Goal: Task Accomplishment & Management: Manage account settings

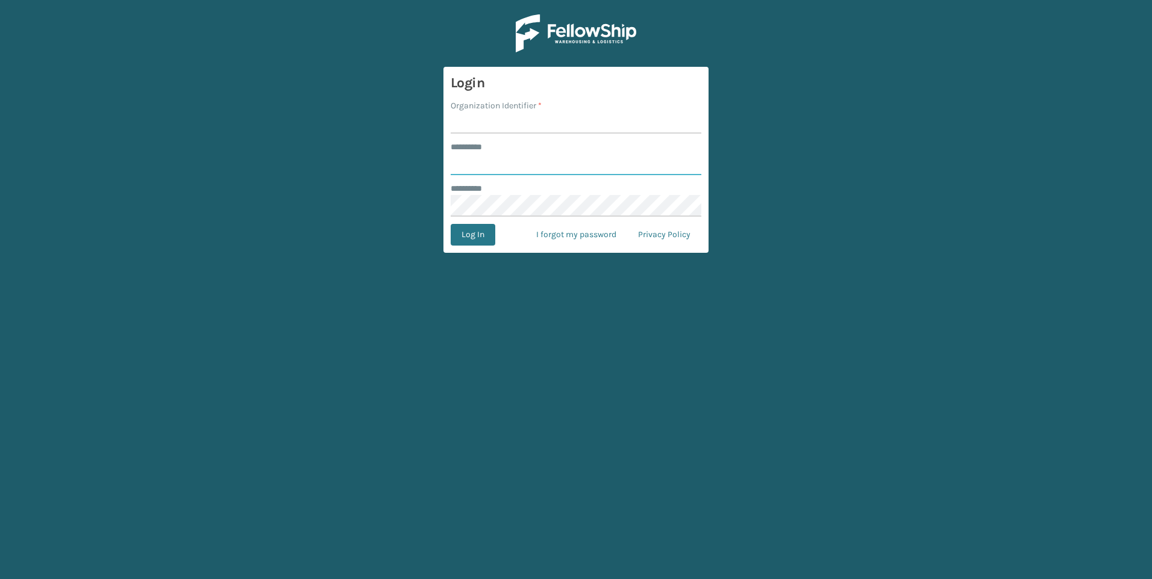
type input "**********"
click at [463, 122] on input "Organization Identifier *" at bounding box center [576, 123] width 251 height 22
type input "SuperAdminOrganization"
click at [478, 230] on button "Log In" at bounding box center [473, 235] width 45 height 22
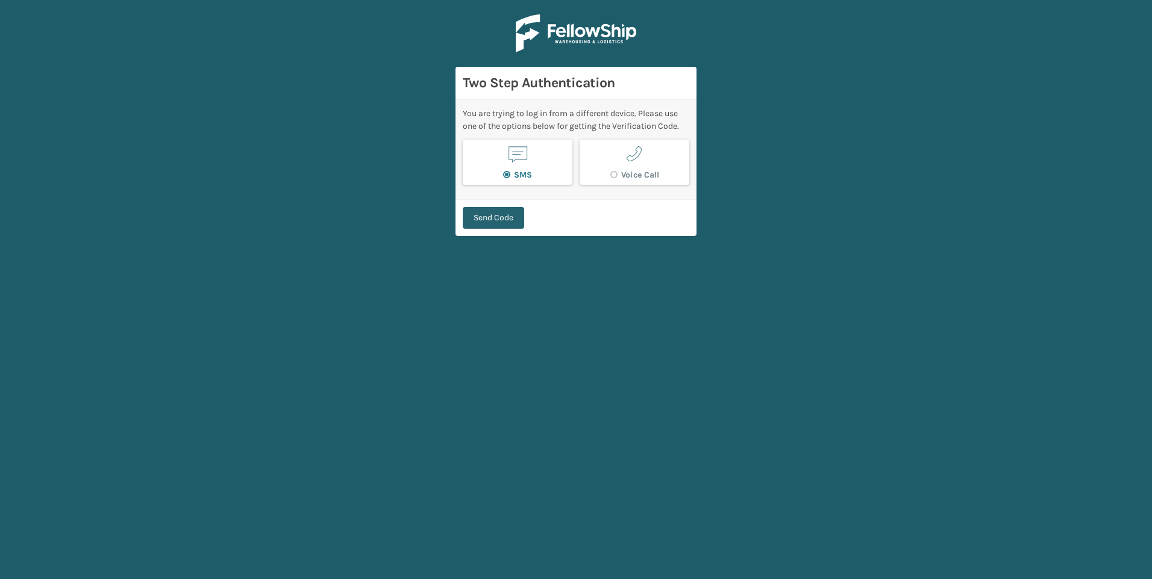
click at [476, 223] on button "Send Code" at bounding box center [493, 218] width 61 height 22
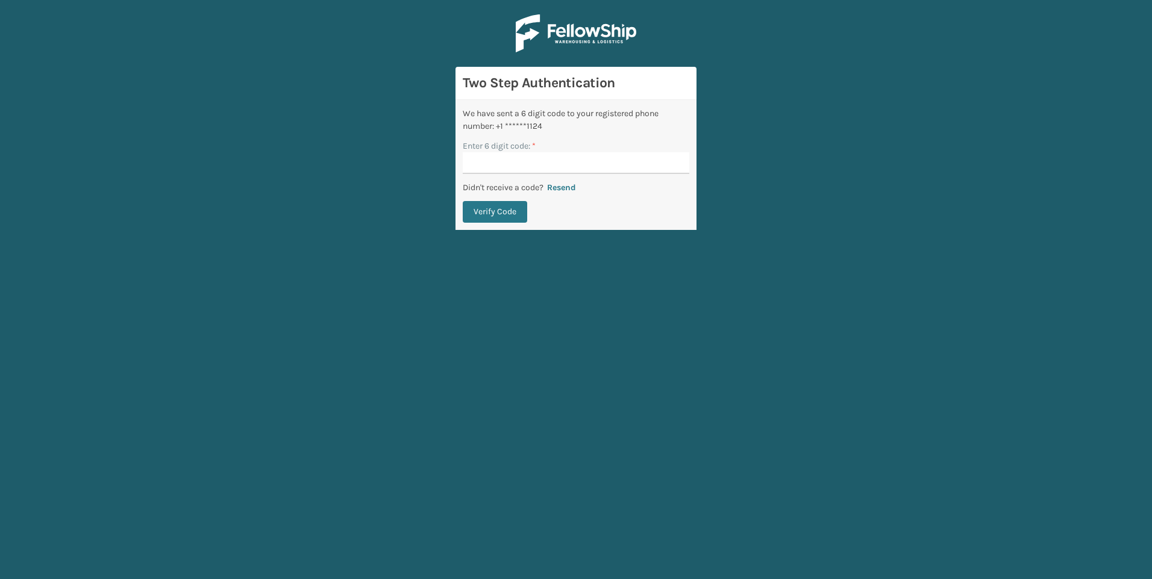
drag, startPoint x: 469, startPoint y: 171, endPoint x: 445, endPoint y: 217, distance: 51.7
click at [469, 171] on input "Enter 6 digit code: *" at bounding box center [576, 163] width 226 height 22
type input "031901"
click at [463, 201] on button "Verify Code" at bounding box center [495, 212] width 64 height 22
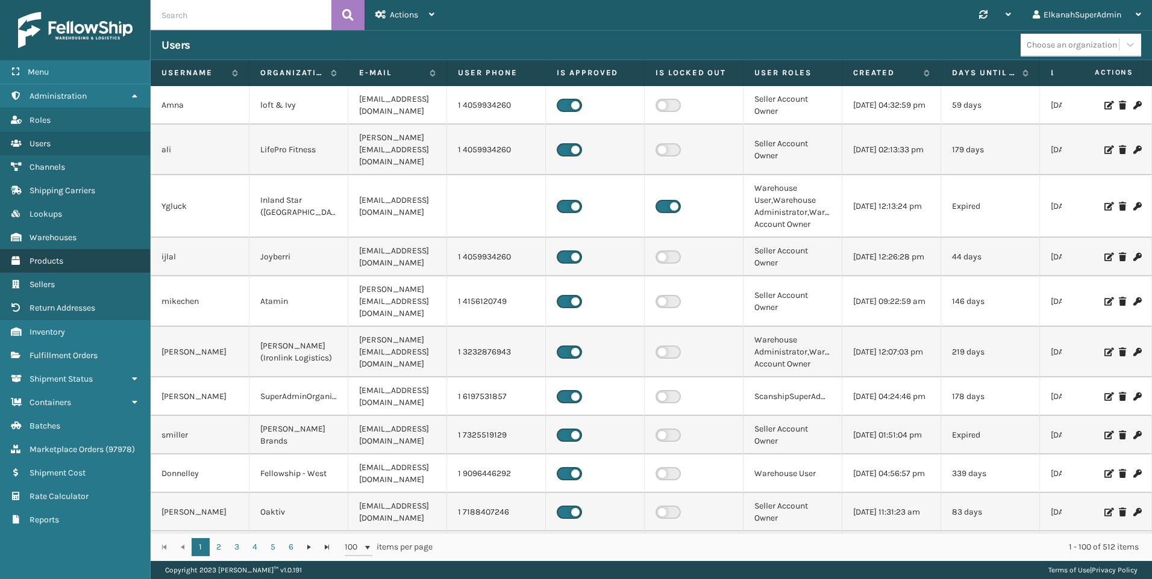
click at [54, 264] on span "Products" at bounding box center [47, 261] width 34 height 10
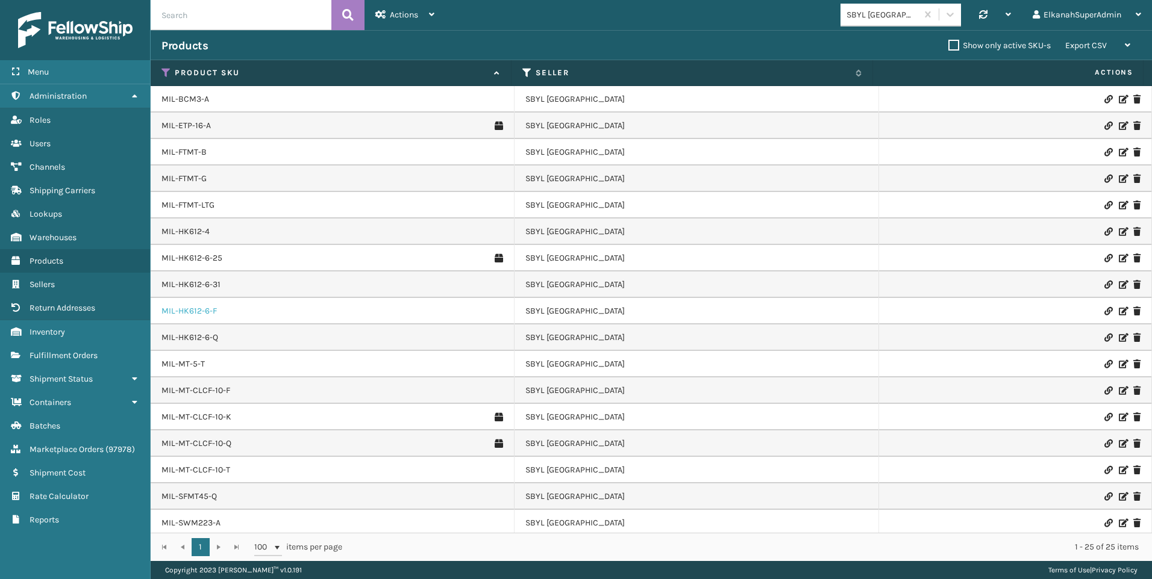
click at [207, 313] on link "MIL-HK612-6-F" at bounding box center [188, 311] width 55 height 12
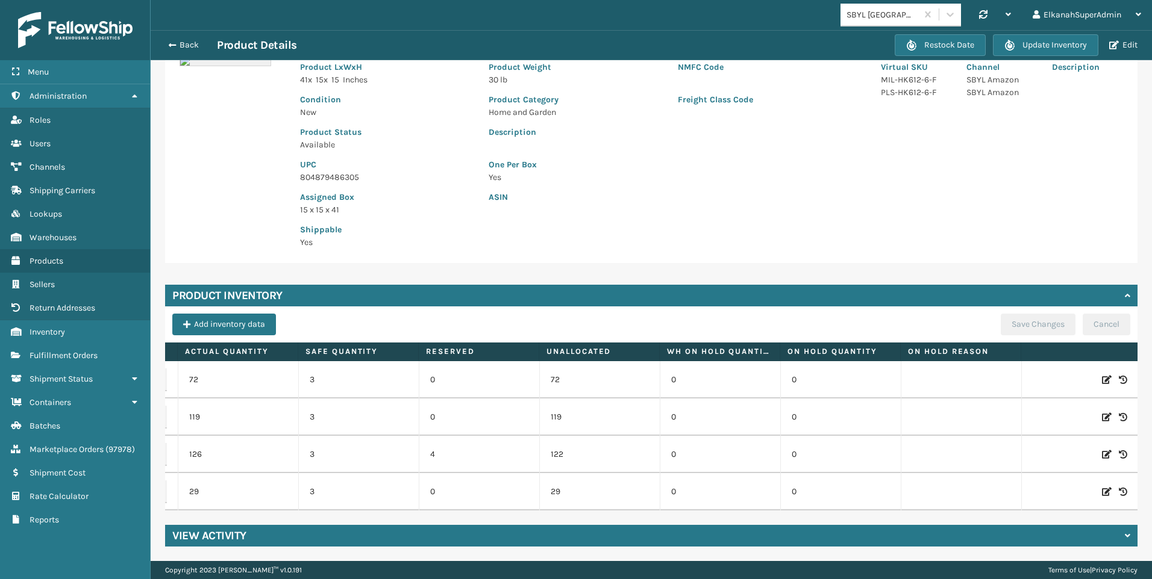
scroll to position [0, 130]
click at [1098, 486] on icon at bounding box center [1103, 492] width 10 height 12
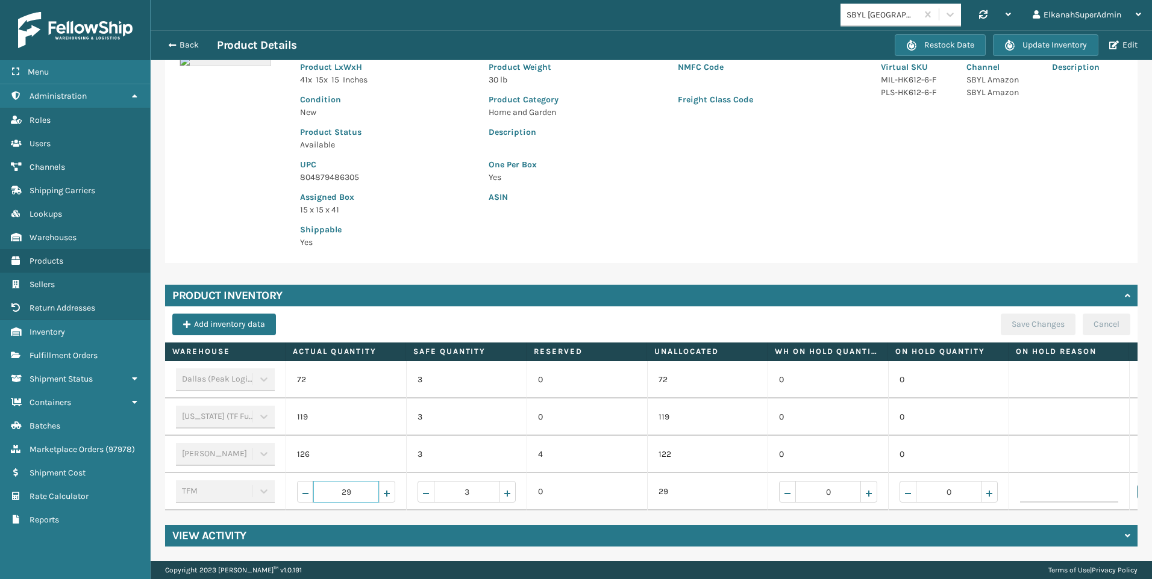
drag, startPoint x: 357, startPoint y: 483, endPoint x: 331, endPoint y: 483, distance: 25.9
click at [331, 483] on input "29" at bounding box center [346, 492] width 66 height 22
click at [375, 486] on input "29" at bounding box center [346, 492] width 66 height 22
drag, startPoint x: 357, startPoint y: 478, endPoint x: 324, endPoint y: 484, distance: 33.6
click at [324, 484] on input "29" at bounding box center [346, 492] width 66 height 22
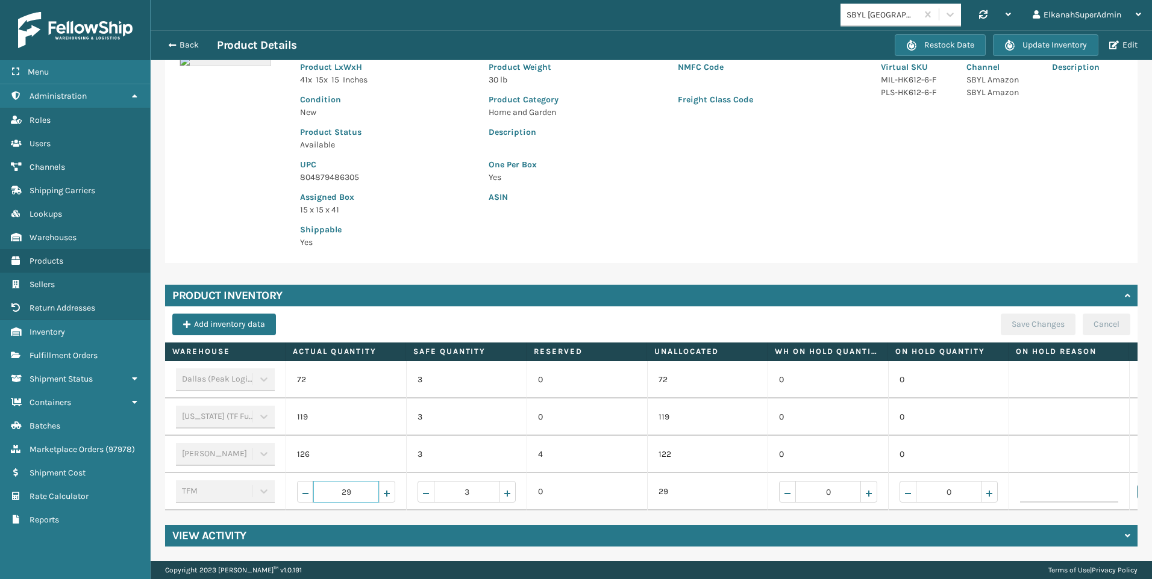
click at [363, 489] on input "29" at bounding box center [346, 492] width 66 height 22
drag, startPoint x: 360, startPoint y: 483, endPoint x: 343, endPoint y: 483, distance: 16.9
click at [343, 483] on input "29" at bounding box center [346, 492] width 66 height 22
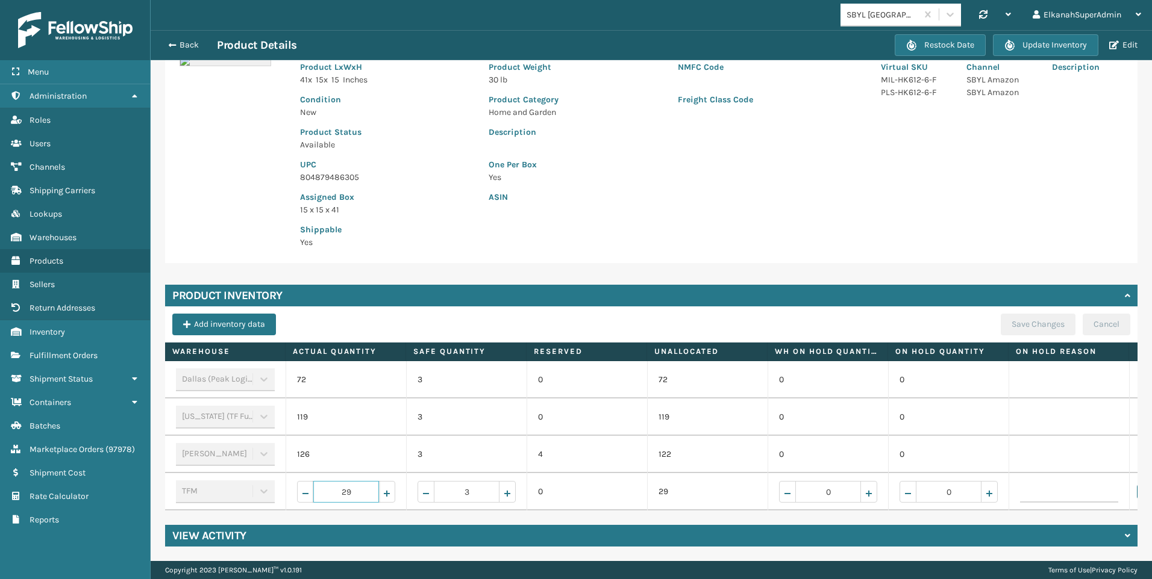
click at [354, 482] on input "29" at bounding box center [346, 492] width 66 height 22
drag, startPoint x: 357, startPoint y: 482, endPoint x: 341, endPoint y: 484, distance: 16.4
click at [341, 484] on input "29" at bounding box center [346, 492] width 66 height 22
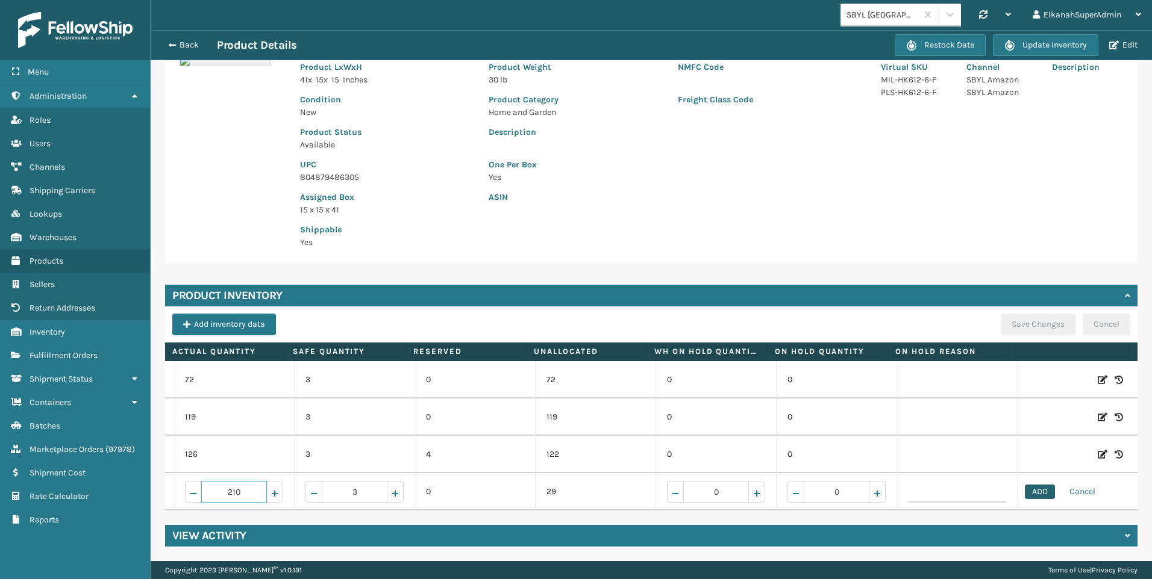
type input "210"
click at [1027, 485] on button "ADD" at bounding box center [1040, 492] width 30 height 14
click at [1012, 314] on button "Save Changes" at bounding box center [1038, 325] width 75 height 22
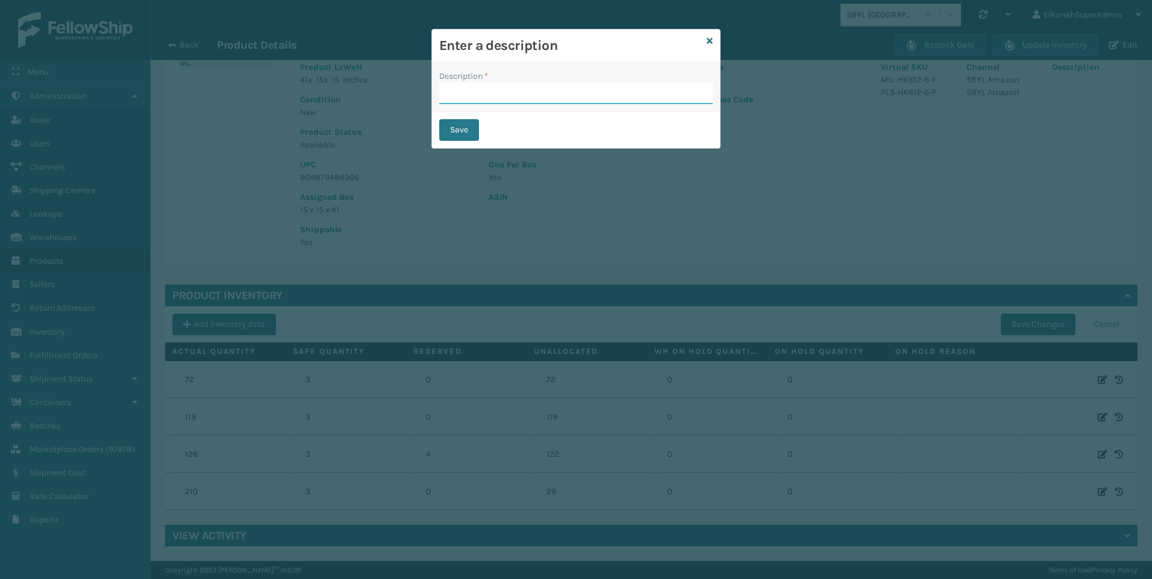
click at [464, 84] on input "Description *" at bounding box center [575, 94] width 273 height 22
click at [450, 99] on input "Description *" at bounding box center [575, 94] width 273 height 22
type input "produced"
click at [461, 128] on button "Save" at bounding box center [459, 130] width 40 height 22
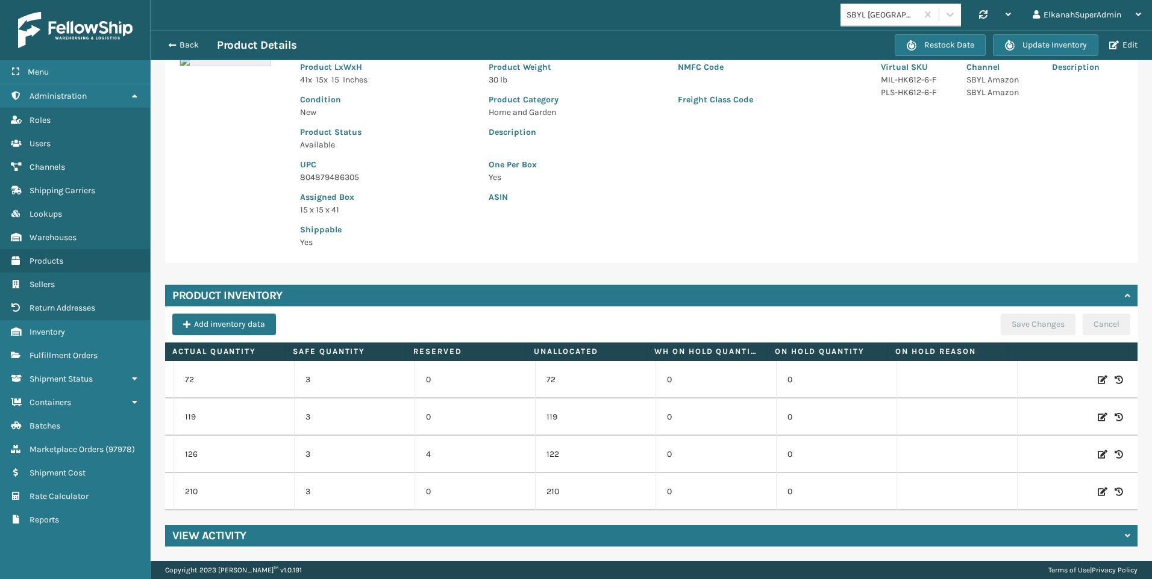
scroll to position [0, 0]
click at [1098, 486] on icon at bounding box center [1103, 492] width 10 height 12
drag, startPoint x: 225, startPoint y: 483, endPoint x: 204, endPoint y: 483, distance: 21.7
click at [204, 483] on input "210" at bounding box center [234, 492] width 66 height 22
type input "140"
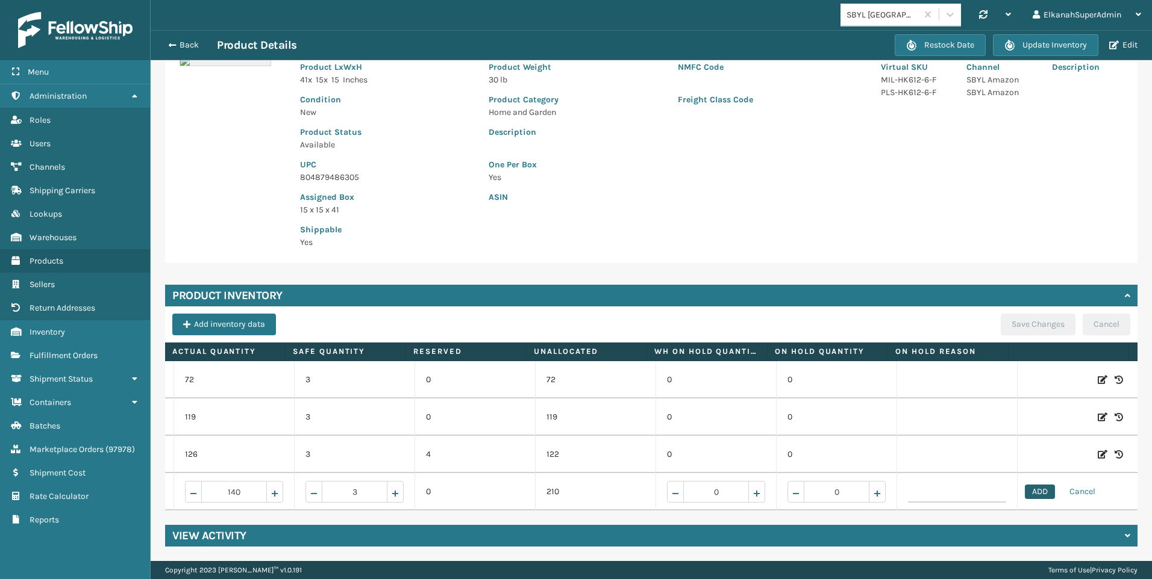
click at [1025, 485] on button "ADD" at bounding box center [1040, 492] width 30 height 14
click at [1003, 304] on div "Product Inventory Add inventory data Save Changes Cancel Warehouse Actual Quant…" at bounding box center [651, 398] width 972 height 226
click at [1012, 321] on button "Save Changes" at bounding box center [1038, 325] width 75 height 22
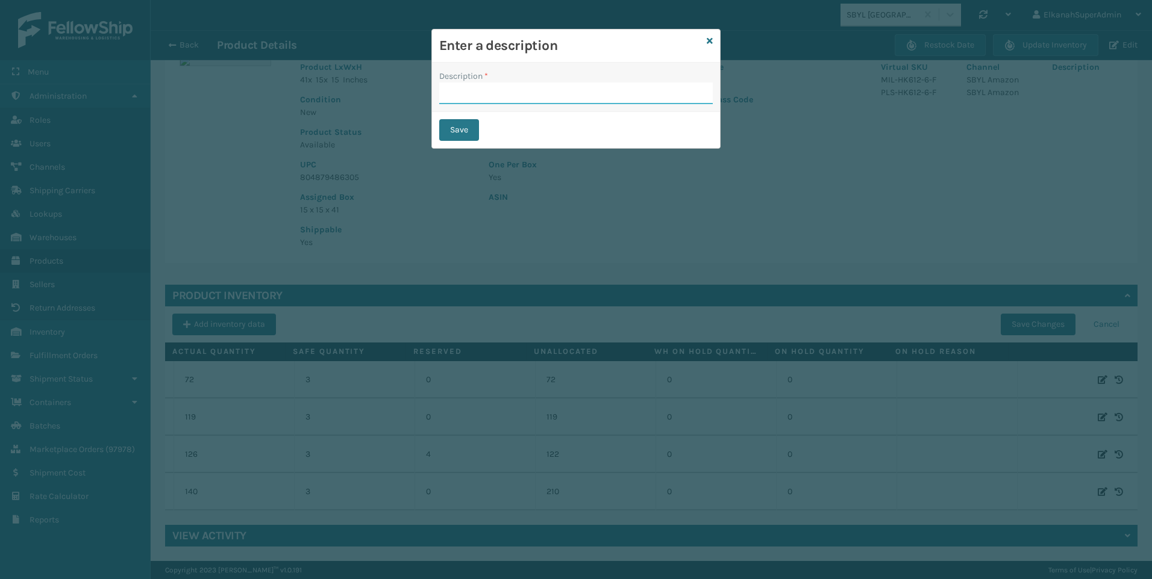
click at [486, 97] on input "Description *" at bounding box center [575, 94] width 273 height 22
type input "sent to [GEOGRAPHIC_DATA]"
click at [452, 134] on button "Save" at bounding box center [459, 130] width 40 height 22
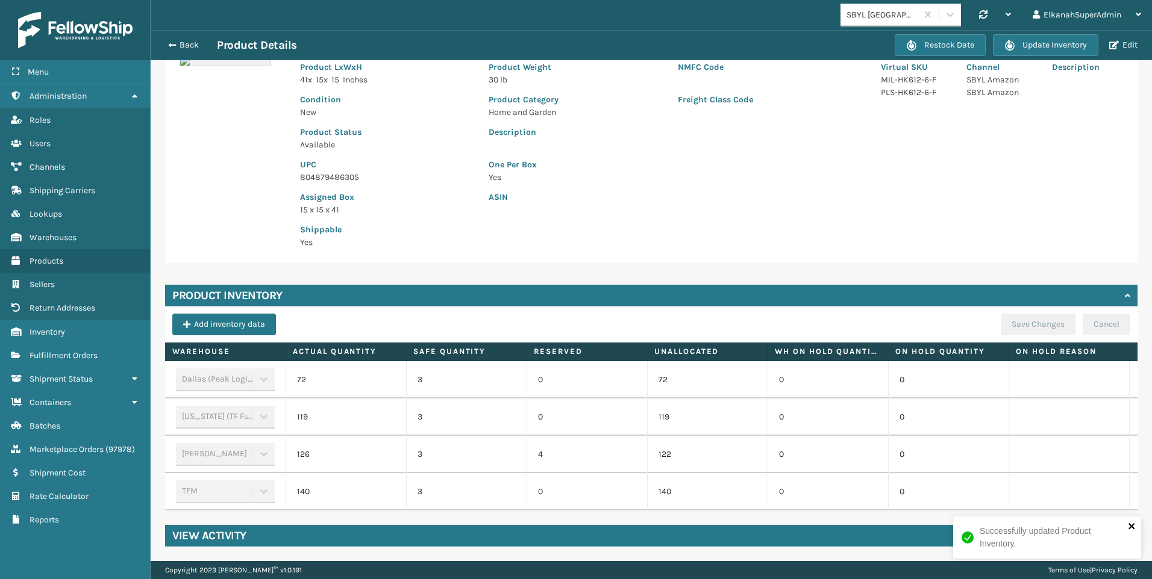
click at [1132, 525] on icon "close" at bounding box center [1131, 526] width 6 height 6
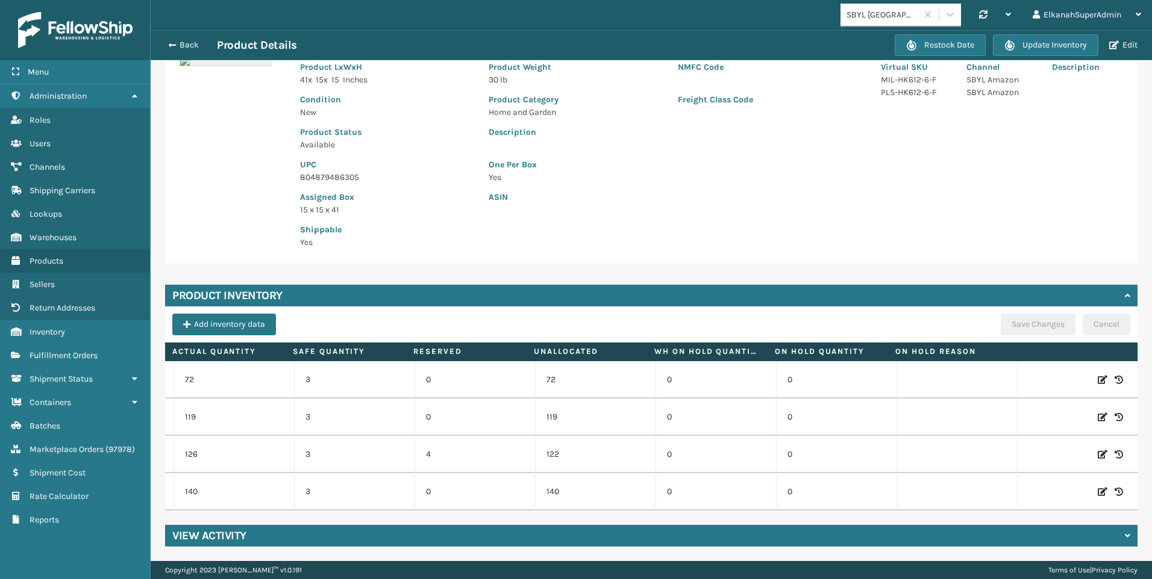
drag, startPoint x: 413, startPoint y: 511, endPoint x: 339, endPoint y: 514, distance: 74.8
click at [340, 517] on div "Product General Information Product Image Product Information Product LxWxH 41 …" at bounding box center [651, 275] width 1001 height 573
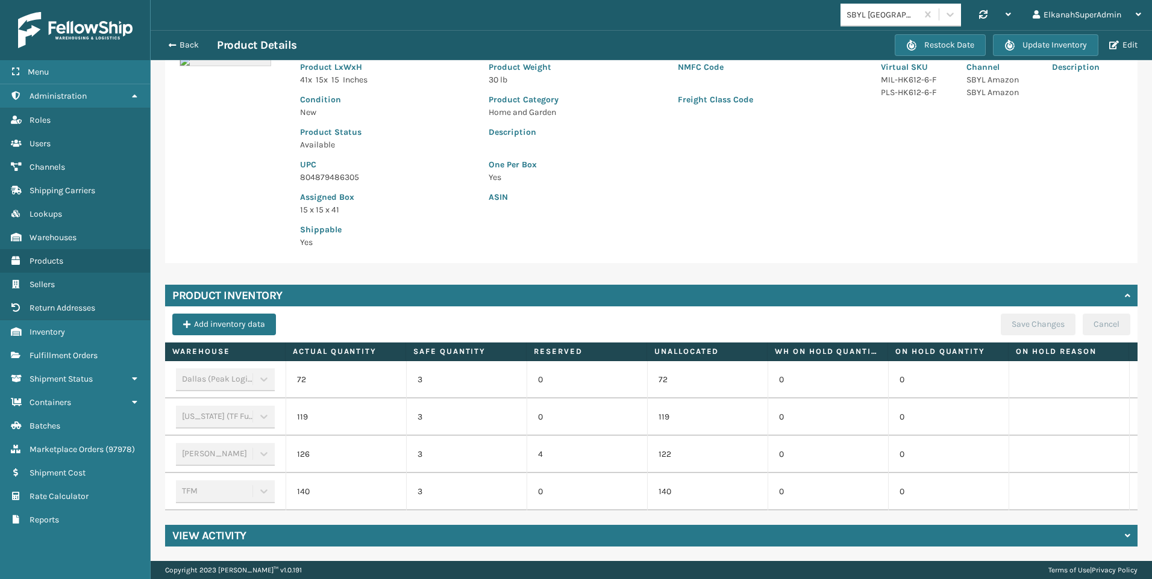
scroll to position [0, 130]
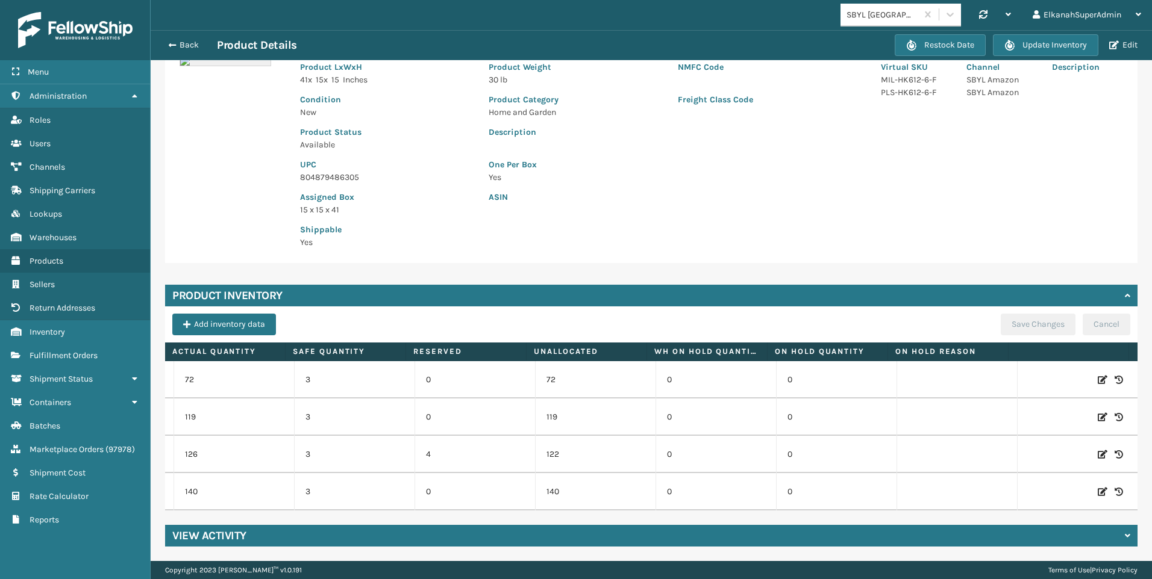
click at [1098, 486] on icon at bounding box center [1103, 492] width 10 height 12
click at [206, 486] on input "140" at bounding box center [234, 492] width 66 height 22
type input "66"
click at [1025, 485] on button "ADD" at bounding box center [1040, 492] width 30 height 14
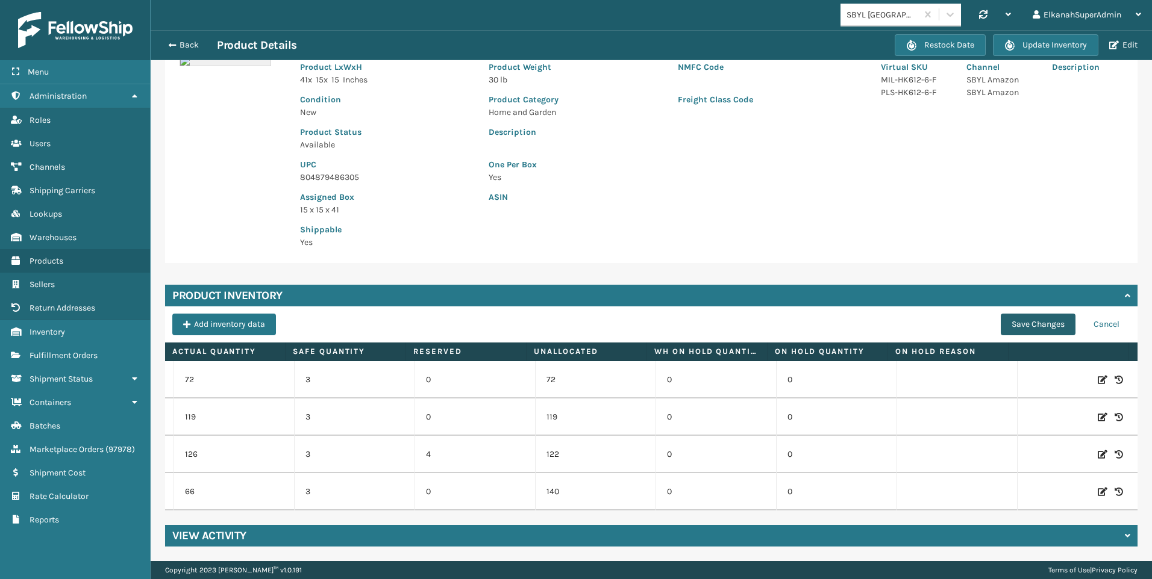
click at [1020, 320] on button "Save Changes" at bounding box center [1038, 325] width 75 height 22
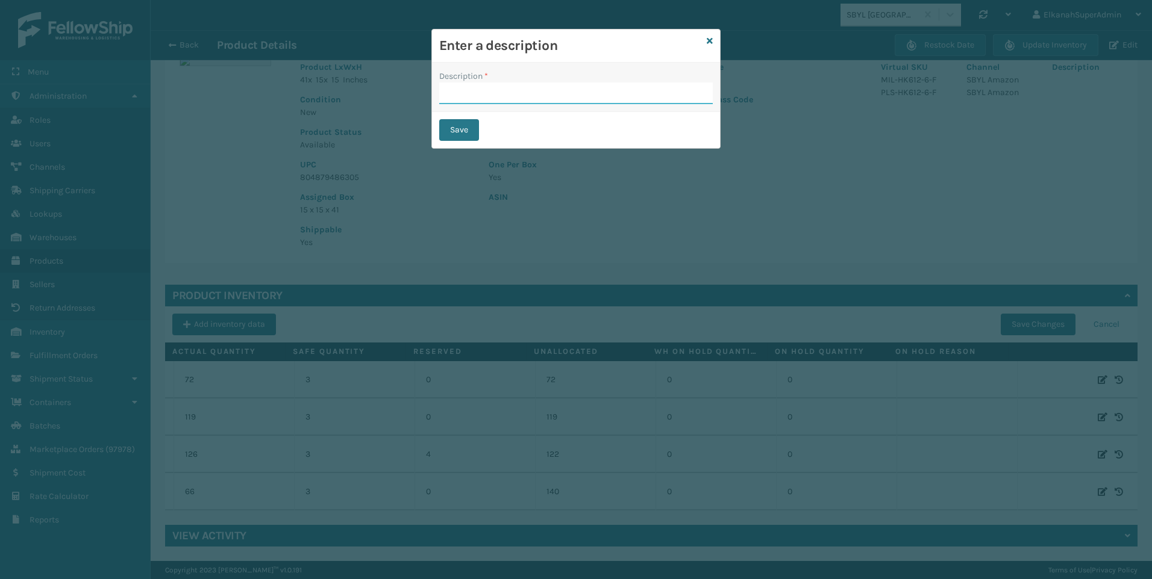
click at [472, 99] on input "Description *" at bounding box center [575, 94] width 273 height 22
type input "transferred to [GEOGRAPHIC_DATA]"
click at [461, 124] on button "Save" at bounding box center [459, 130] width 40 height 22
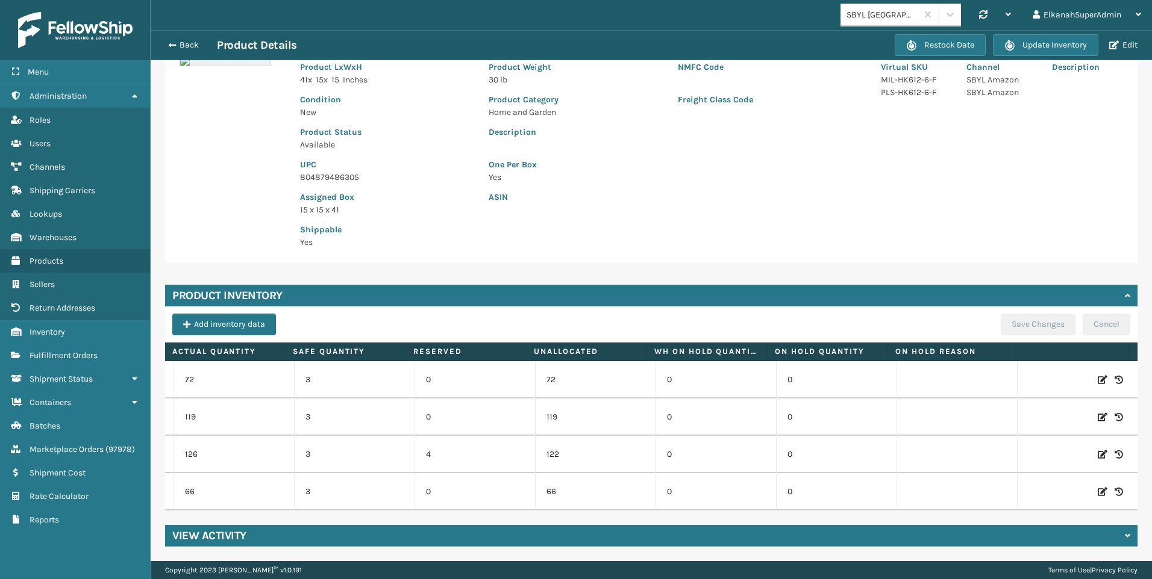
click at [1114, 486] on icon at bounding box center [1118, 492] width 8 height 12
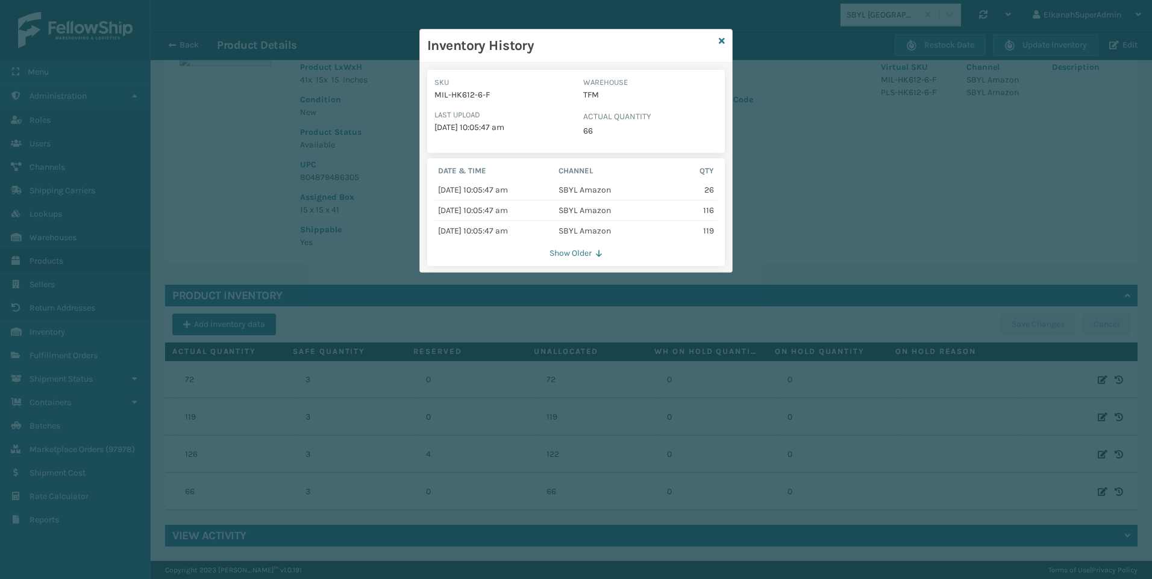
click at [594, 255] on button "Show Older" at bounding box center [575, 253] width 283 height 11
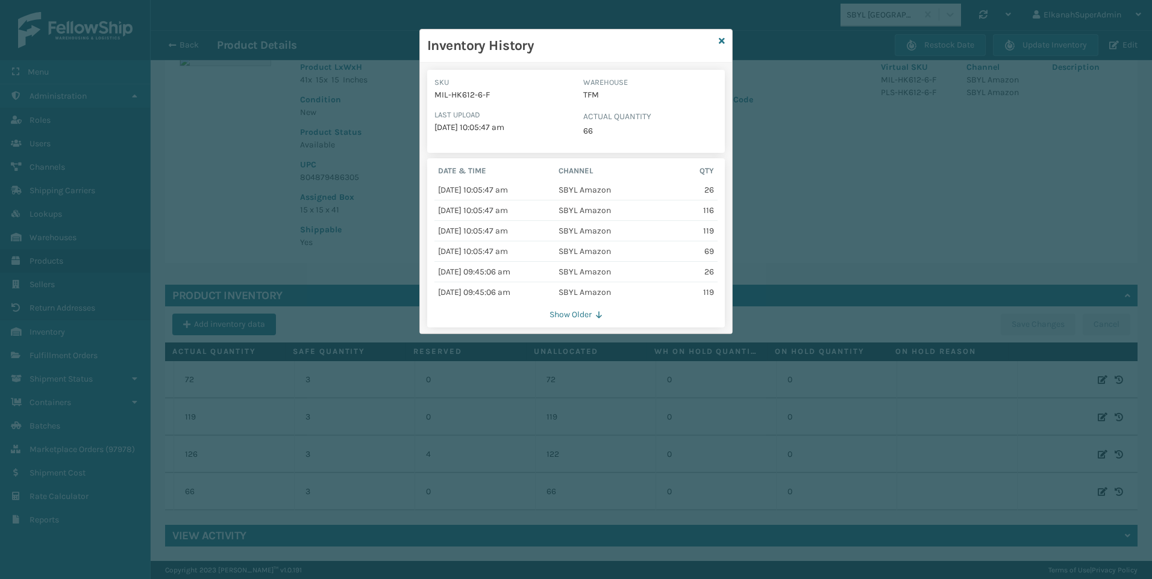
click at [590, 319] on button "Show Older" at bounding box center [575, 315] width 283 height 11
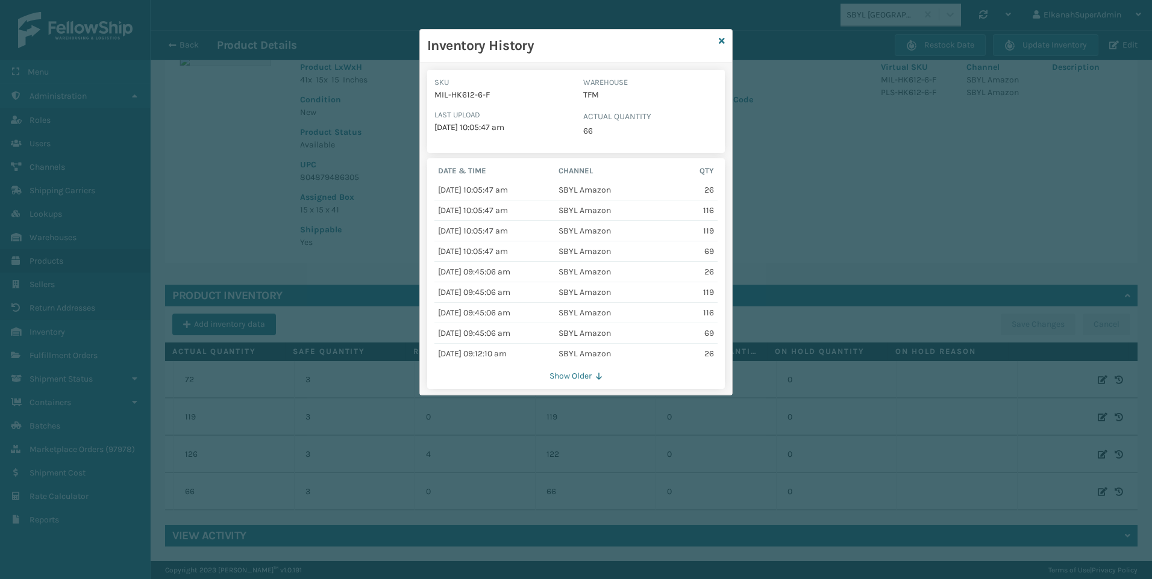
click at [576, 374] on button "Show Older" at bounding box center [575, 376] width 283 height 11
